Goal: Task Accomplishment & Management: Manage account settings

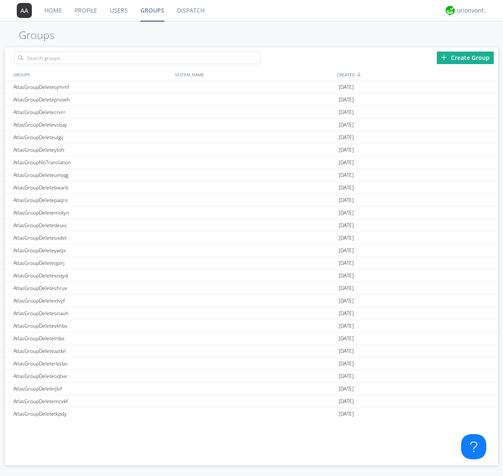
click at [465, 57] on div "Create Group" at bounding box center [465, 58] width 57 height 13
click at [152, 10] on link "Groups" at bounding box center [152, 10] width 36 height 21
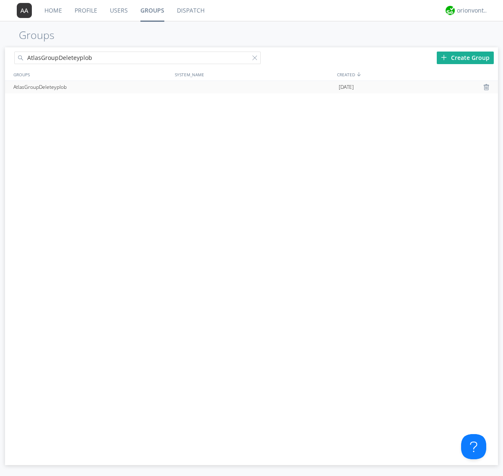
type input "AtlasGroupDeleteyplob"
click at [256, 59] on div at bounding box center [256, 59] width 8 height 8
type input "AtlasGroupDeleteyplob"
click at [92, 87] on div "AtlasGroupDeleteyplob" at bounding box center [91, 87] width 161 height 13
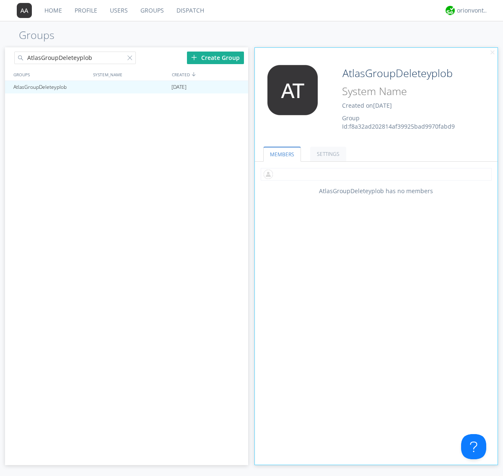
click at [376, 174] on input "text" at bounding box center [376, 174] width 231 height 13
type input "automation+atlas0002+org2"
click at [470, 10] on div "orionvontas+atlas+automation+org2" at bounding box center [472, 10] width 31 height 8
